Goal: Task Accomplishment & Management: Manage account settings

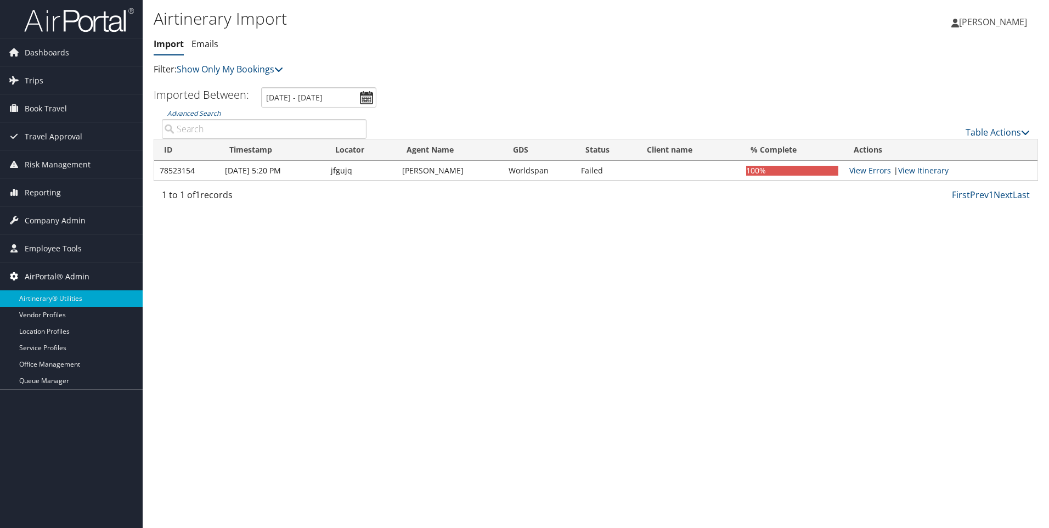
click at [49, 275] on span "AirPortal® Admin" at bounding box center [57, 276] width 65 height 27
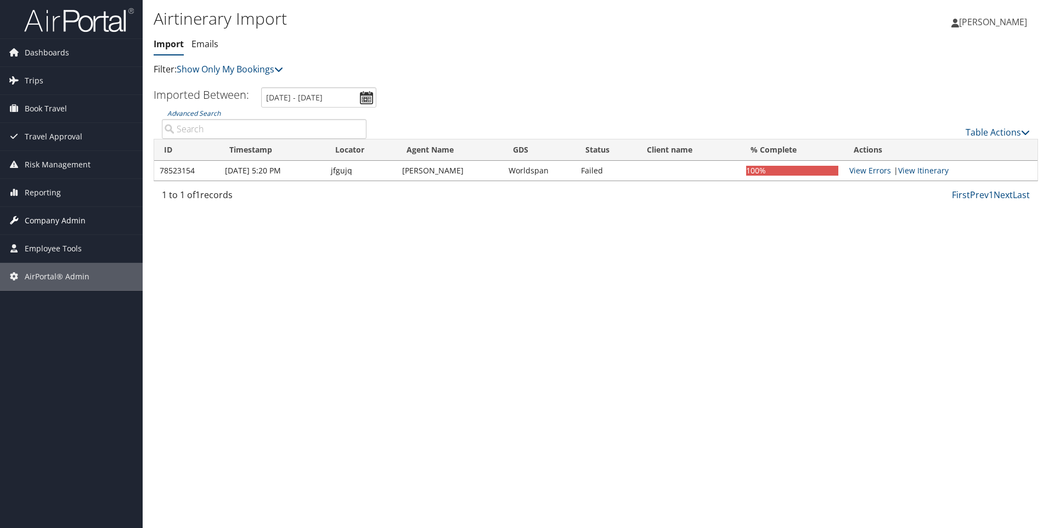
click at [47, 222] on span "Company Admin" at bounding box center [55, 220] width 61 height 27
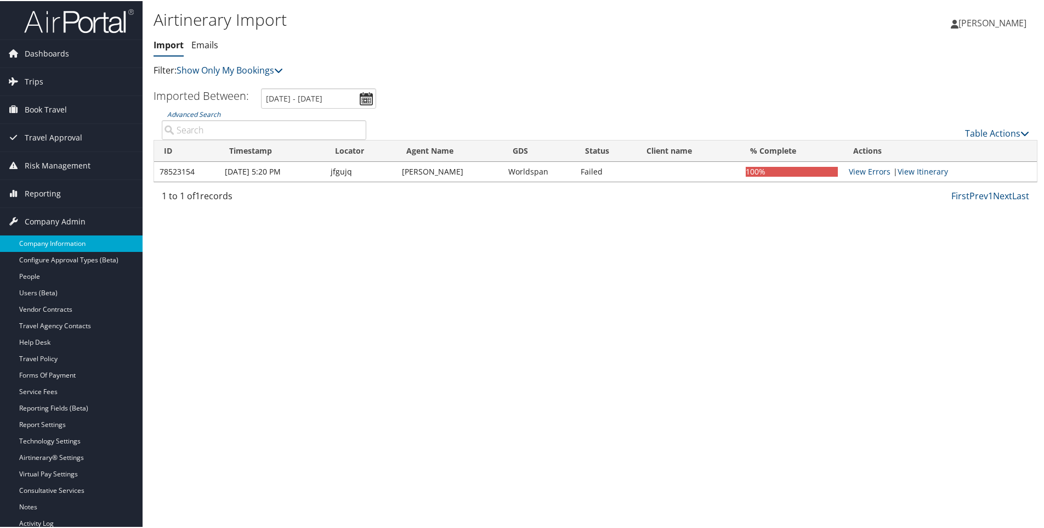
click at [45, 244] on link "Company Information" at bounding box center [71, 242] width 143 height 16
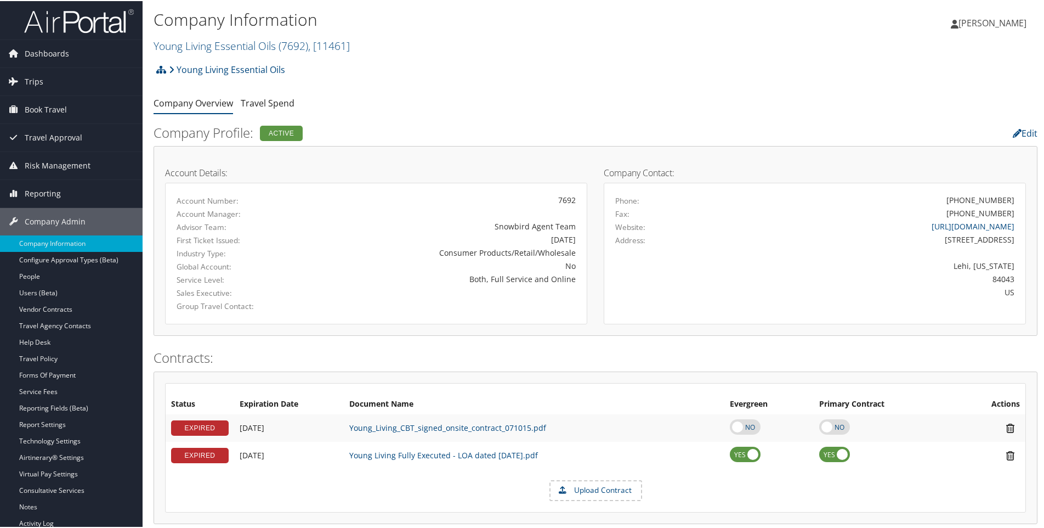
click at [365, 42] on h2 "Young Living Essential Oils ( 7692 ) , [ 11461 ]" at bounding box center [449, 44] width 590 height 19
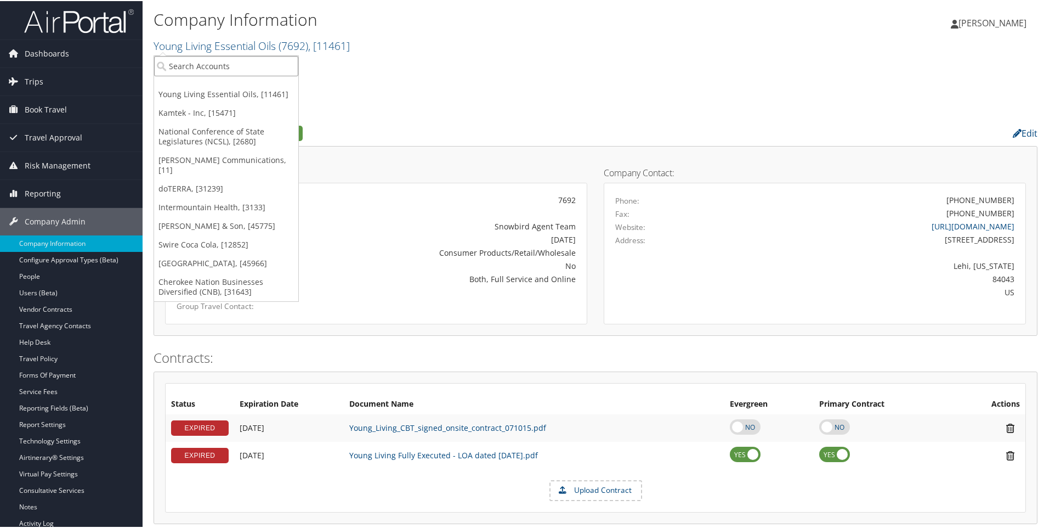
click at [212, 64] on input "search" at bounding box center [226, 65] width 144 height 20
paste input "IHC100"
type input "IHC100"
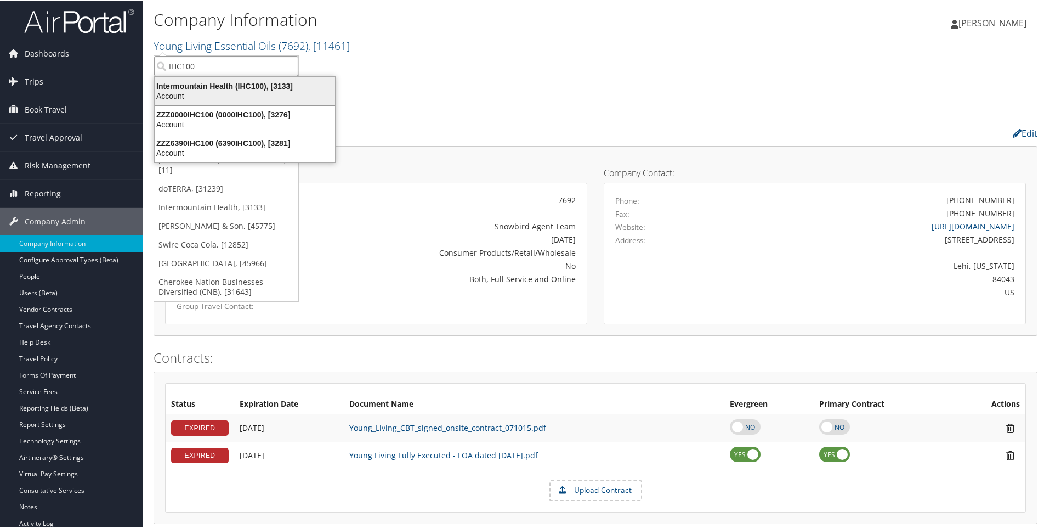
click at [214, 87] on div "Intermountain Health (IHC100), [3133]" at bounding box center [245, 85] width 194 height 10
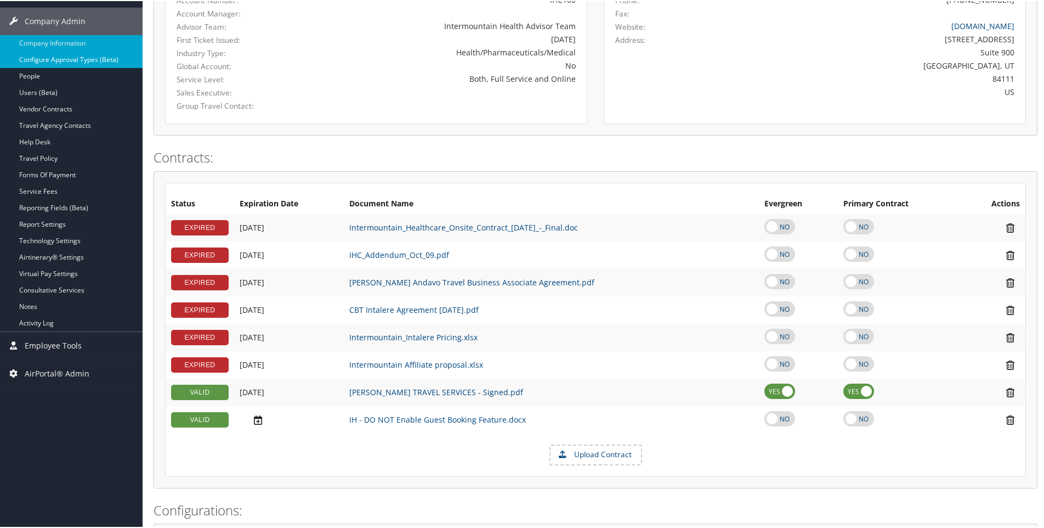
scroll to position [219, 0]
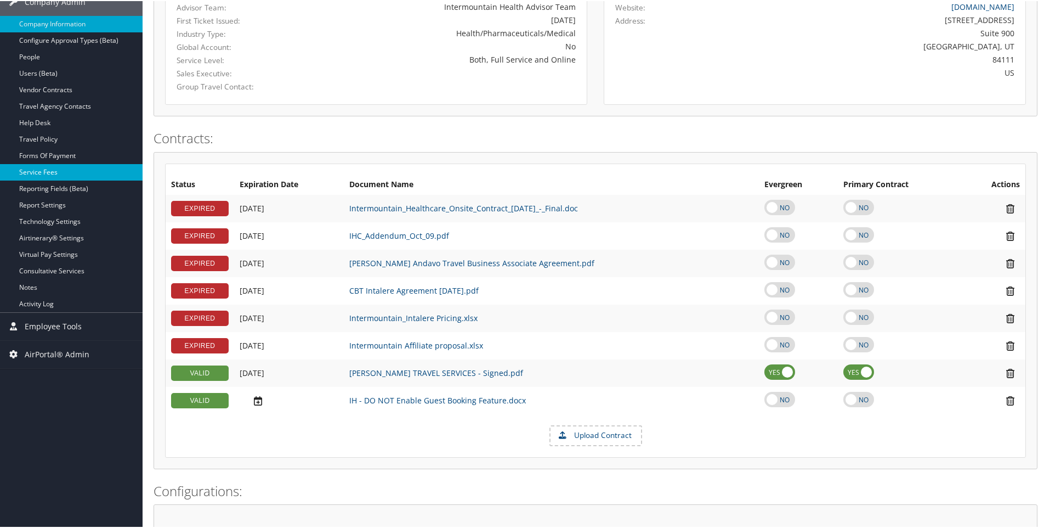
click at [50, 169] on link "Service Fees" at bounding box center [71, 171] width 143 height 16
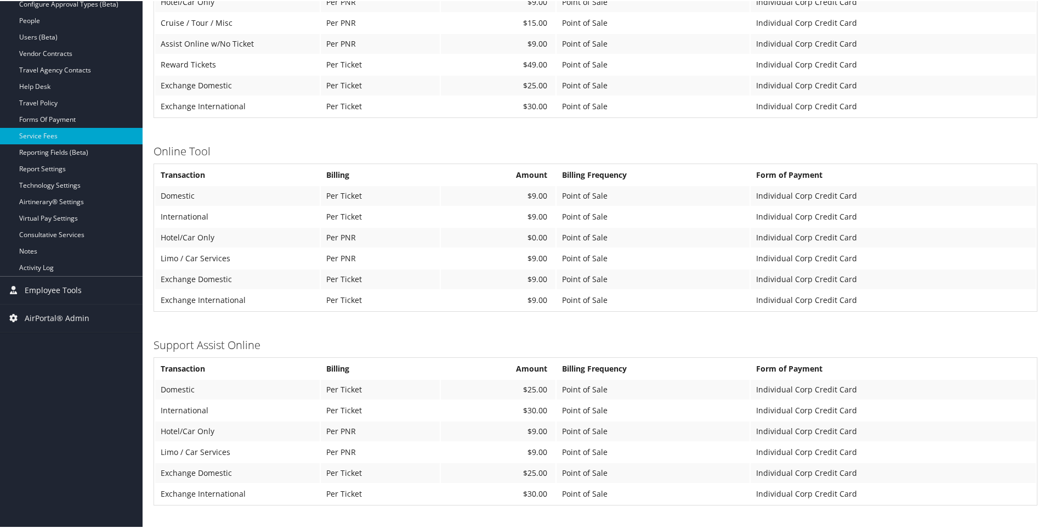
scroll to position [274, 0]
